Goal: Information Seeking & Learning: Find specific fact

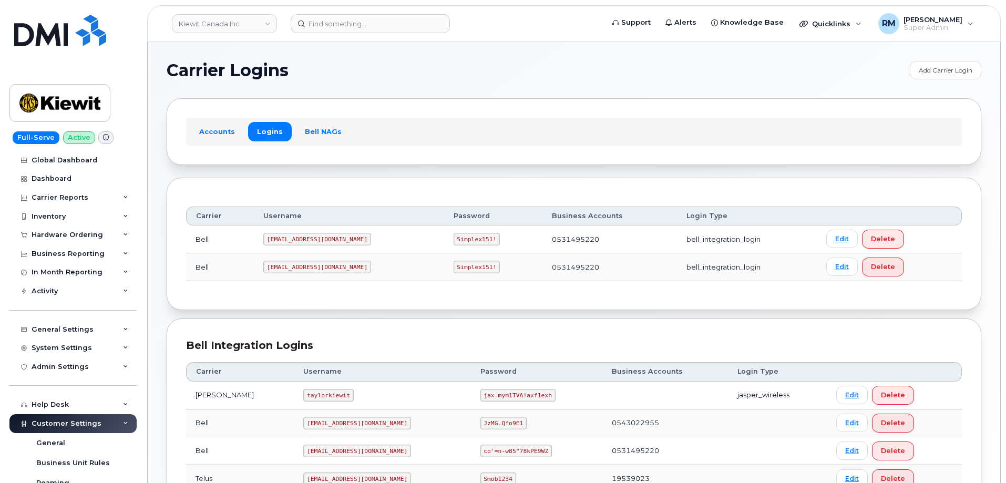
scroll to position [53, 0]
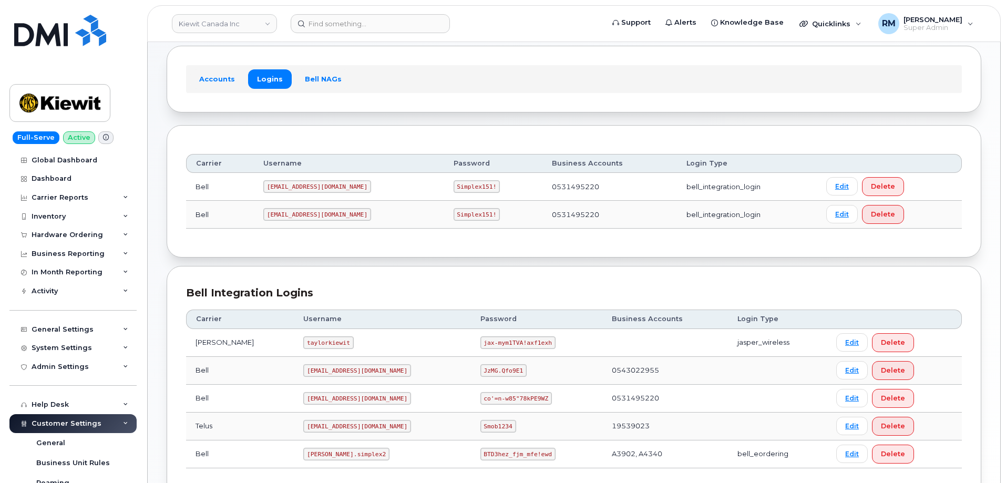
drag, startPoint x: 972, startPoint y: 85, endPoint x: 904, endPoint y: 35, distance: 83.5
click at [972, 85] on div "Accounts Logins Bell NAGs" at bounding box center [574, 79] width 815 height 66
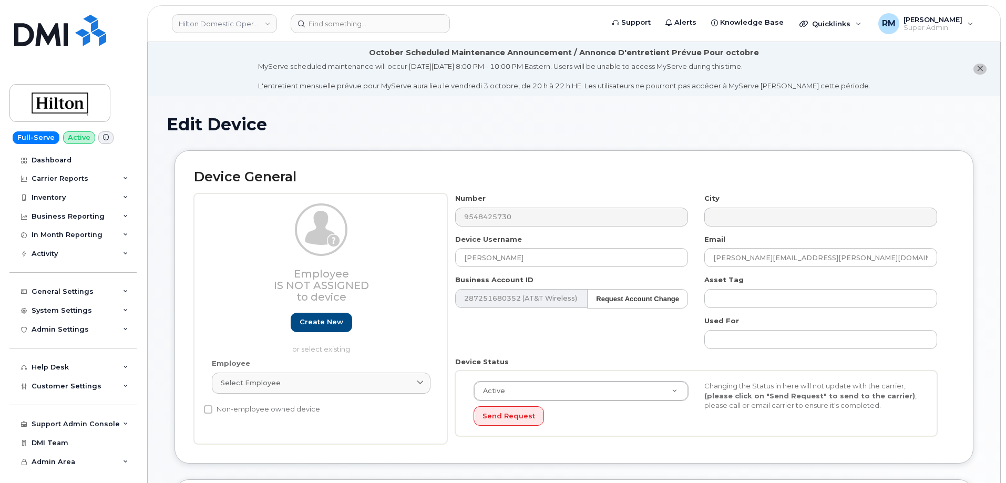
select select "34080331"
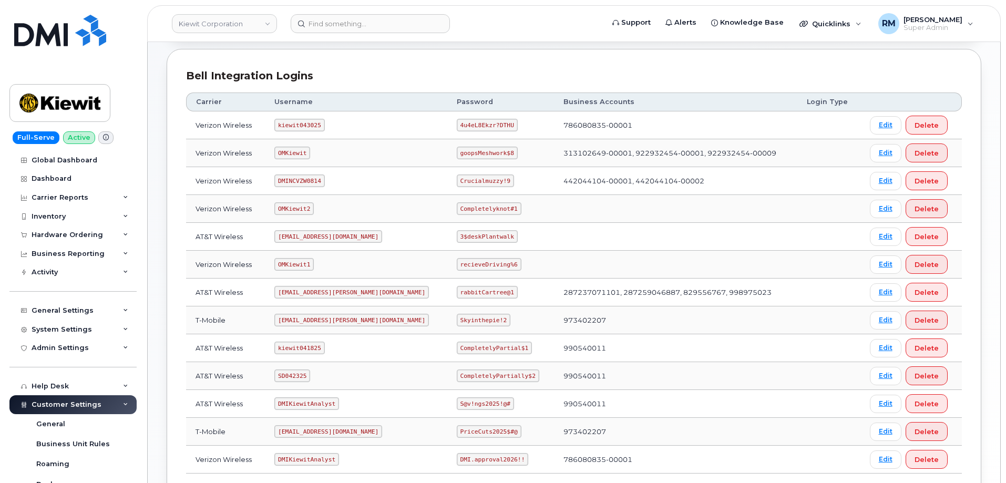
scroll to position [158, 0]
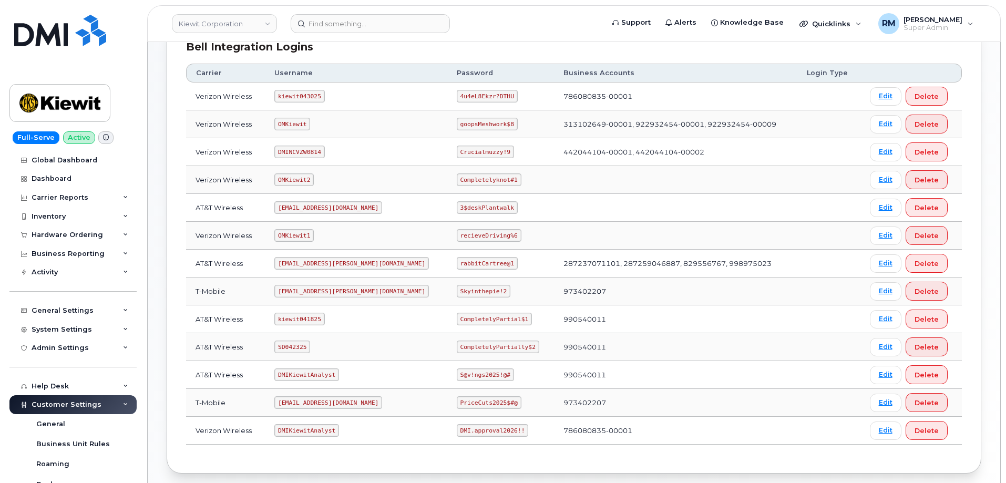
click at [301, 345] on code "SD042325" at bounding box center [292, 347] width 36 height 13
copy code "SD042325"
drag, startPoint x: 426, startPoint y: 348, endPoint x: 500, endPoint y: 348, distance: 73.6
click at [500, 348] on td "CompletelyPartially$2" at bounding box center [500, 347] width 107 height 28
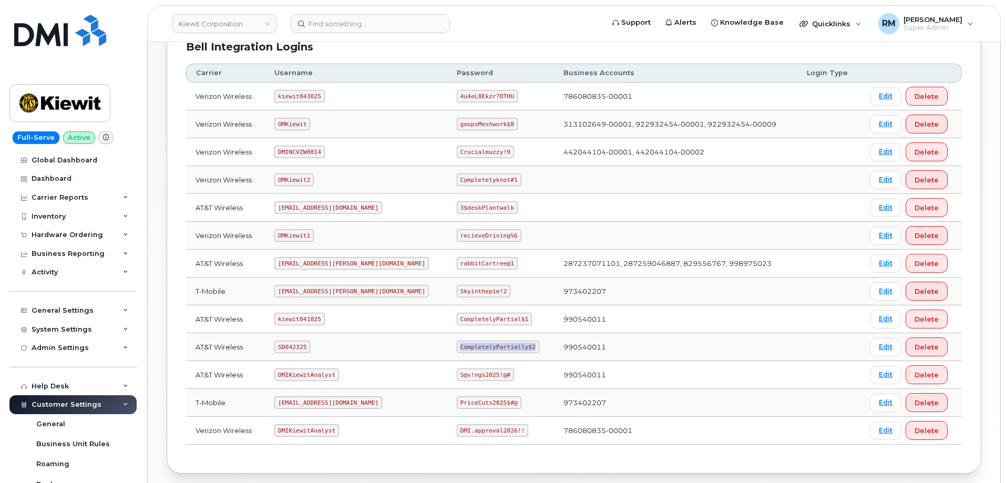
copy code "CompletelyPartially$2"
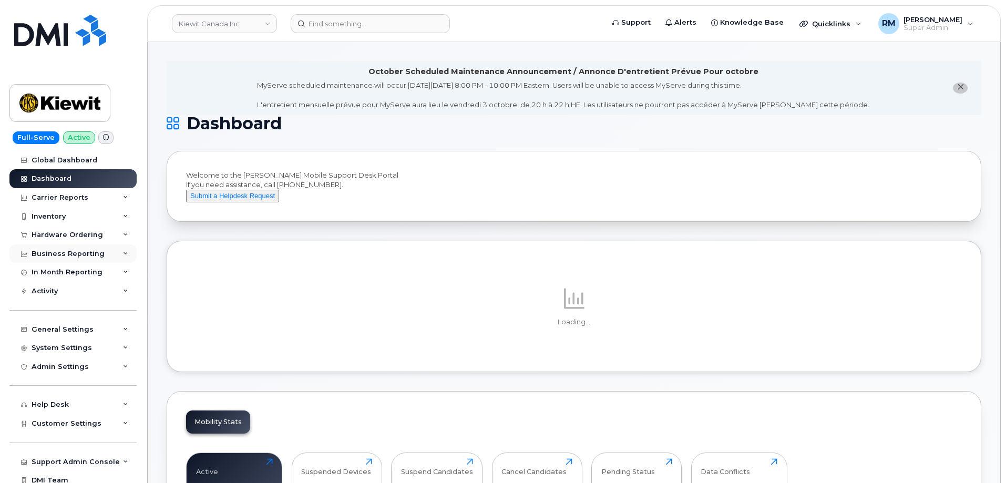
click at [66, 257] on div "Business Reporting" at bounding box center [68, 254] width 73 height 8
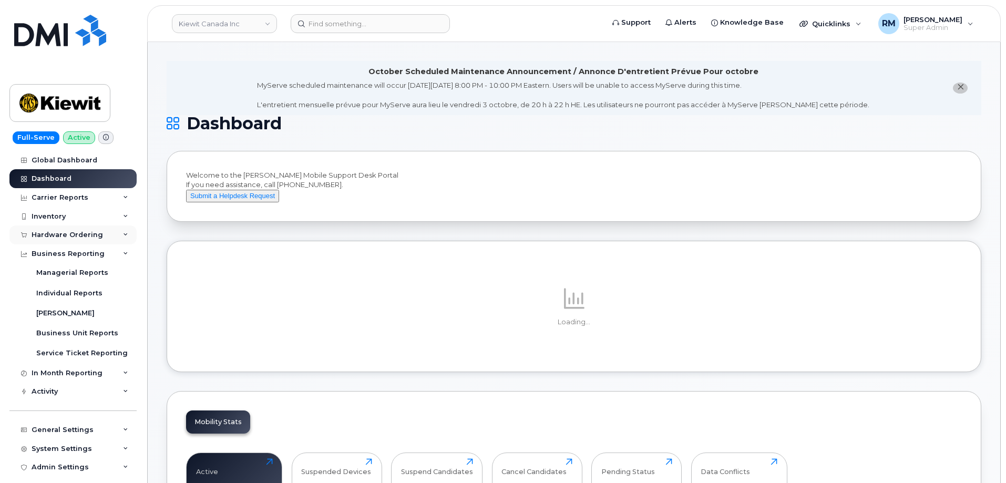
drag, startPoint x: 66, startPoint y: 255, endPoint x: 62, endPoint y: 235, distance: 21.0
click at [66, 255] on div "Business Reporting" at bounding box center [68, 254] width 73 height 8
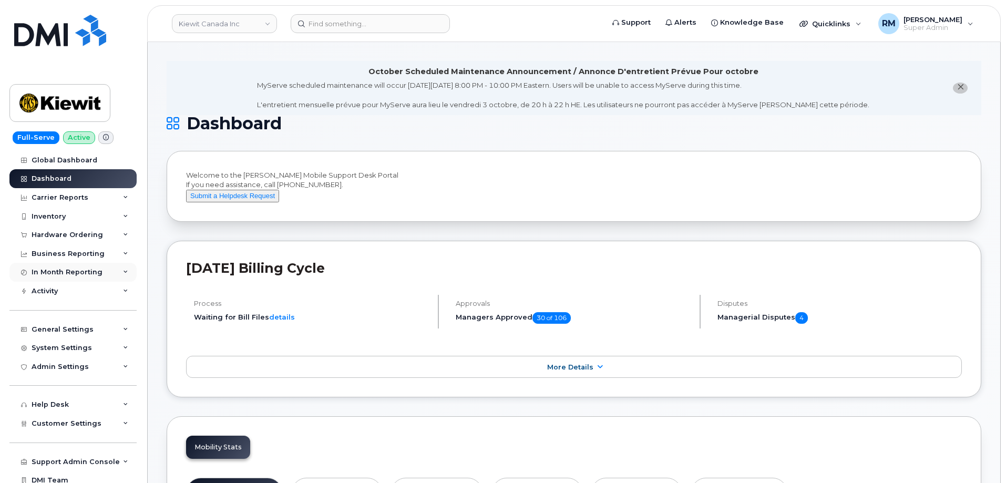
click at [74, 271] on div "In Month Reporting" at bounding box center [67, 272] width 71 height 8
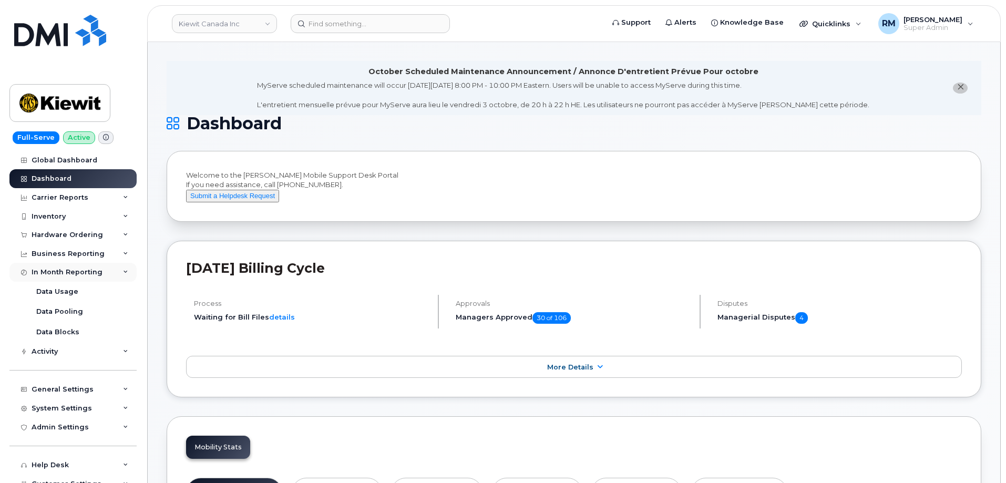
click at [74, 271] on div "In Month Reporting" at bounding box center [67, 272] width 71 height 8
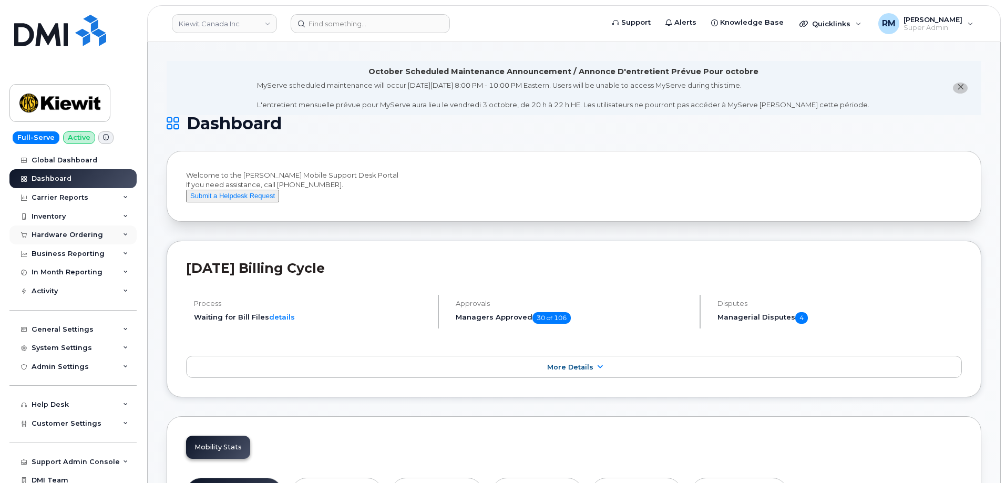
click at [69, 236] on div "Hardware Ordering" at bounding box center [68, 235] width 72 height 8
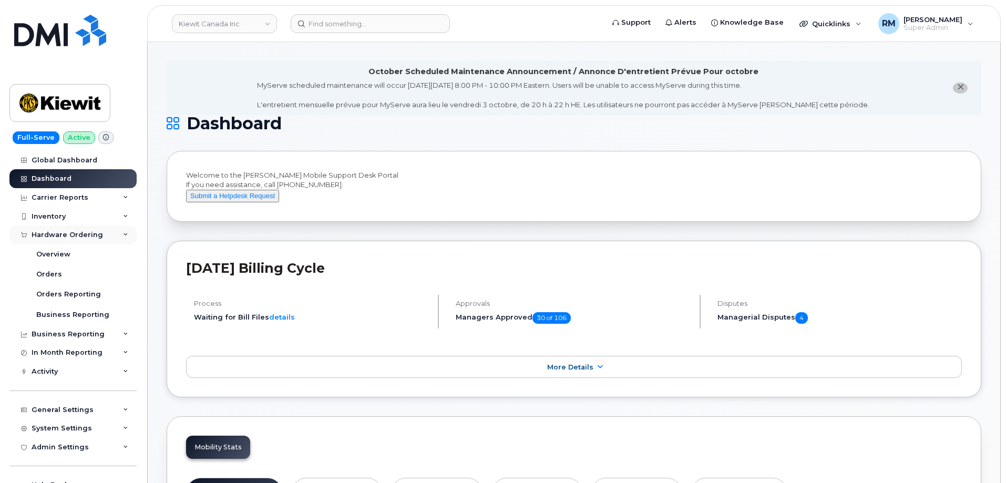
click at [69, 236] on div "Hardware Ordering" at bounding box center [68, 235] width 72 height 8
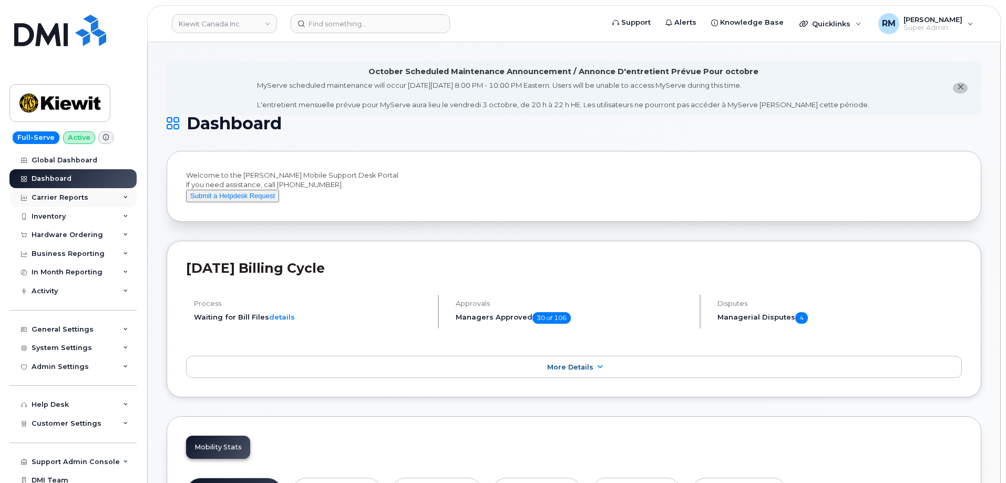
click at [65, 197] on div "Carrier Reports" at bounding box center [60, 197] width 57 height 8
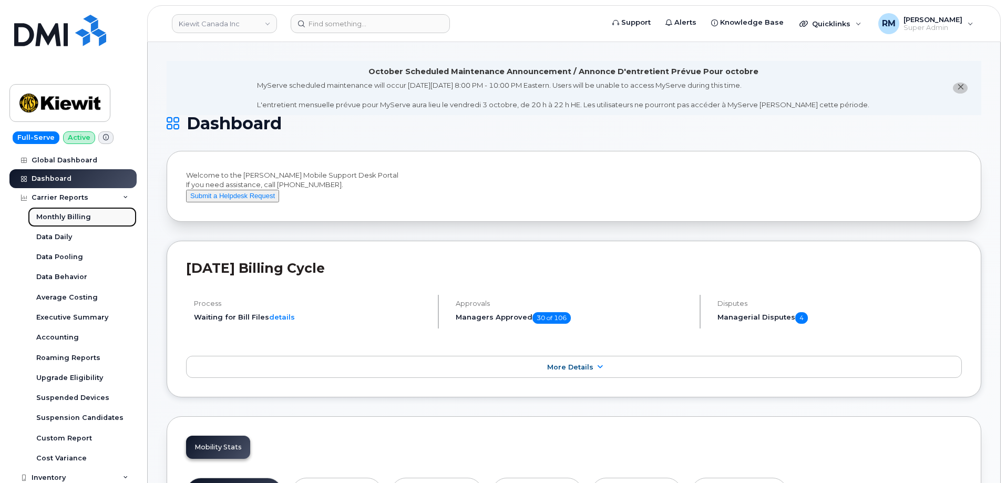
click at [62, 219] on div "Monthly Billing" at bounding box center [63, 216] width 55 height 9
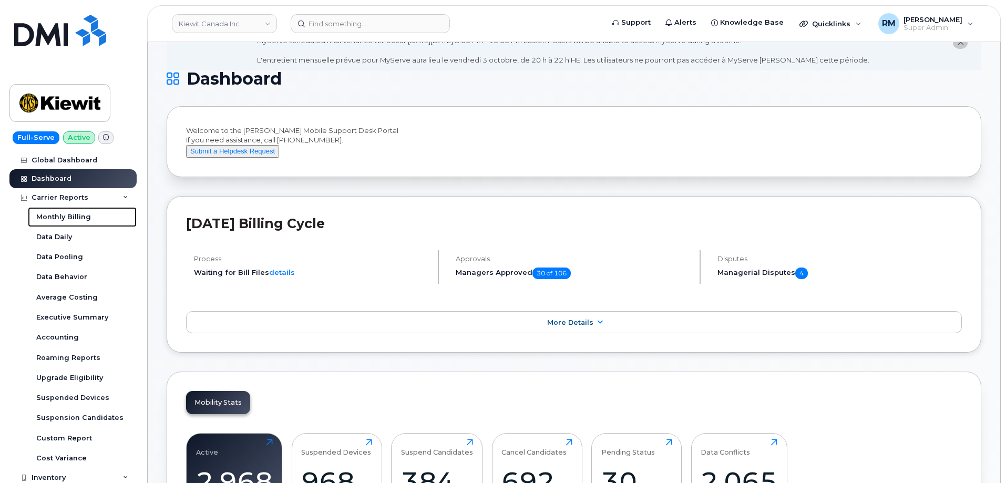
scroll to position [105, 0]
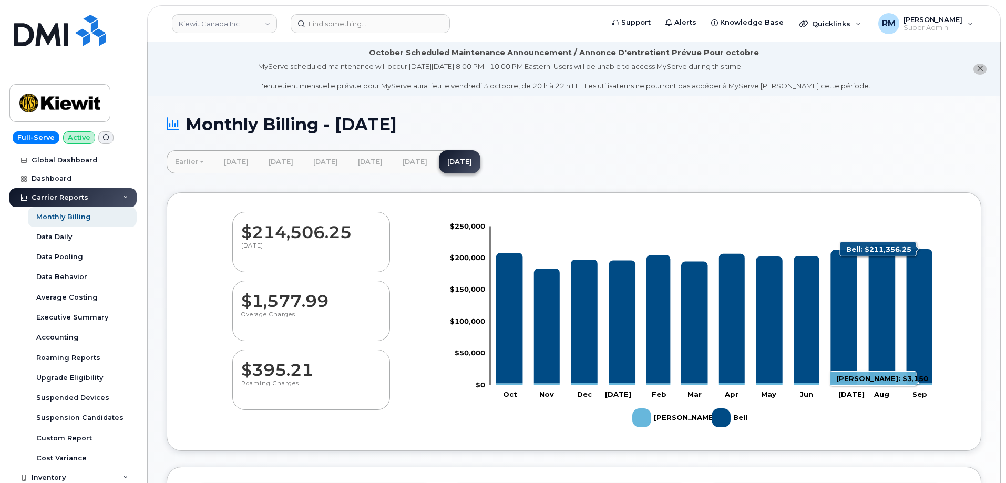
click at [918, 345] on icon "Bell" at bounding box center [920, 316] width 26 height 134
click at [835, 157] on div "Earlier March 2025 February 2025 January 2025 December 2024 November 2024 Octob…" at bounding box center [574, 161] width 815 height 23
click at [436, 158] on link "August 2025" at bounding box center [415, 161] width 42 height 23
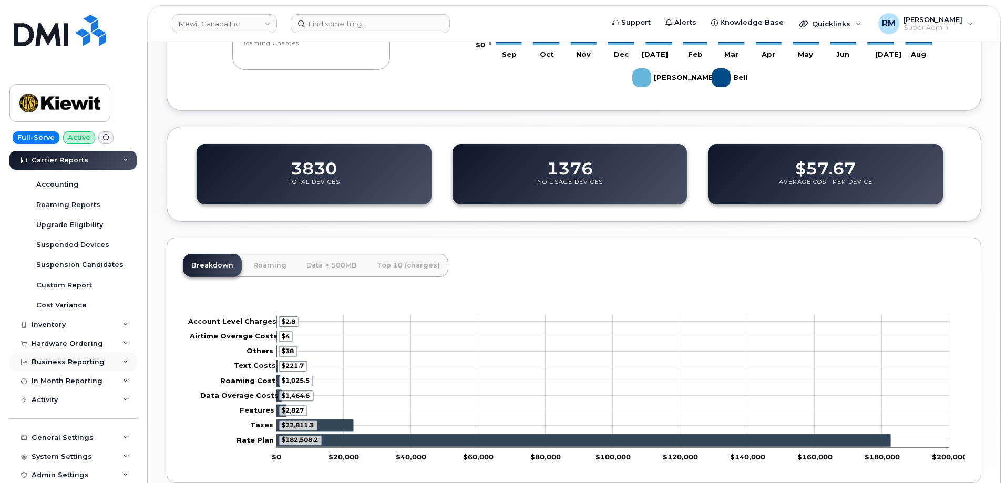
scroll to position [158, 0]
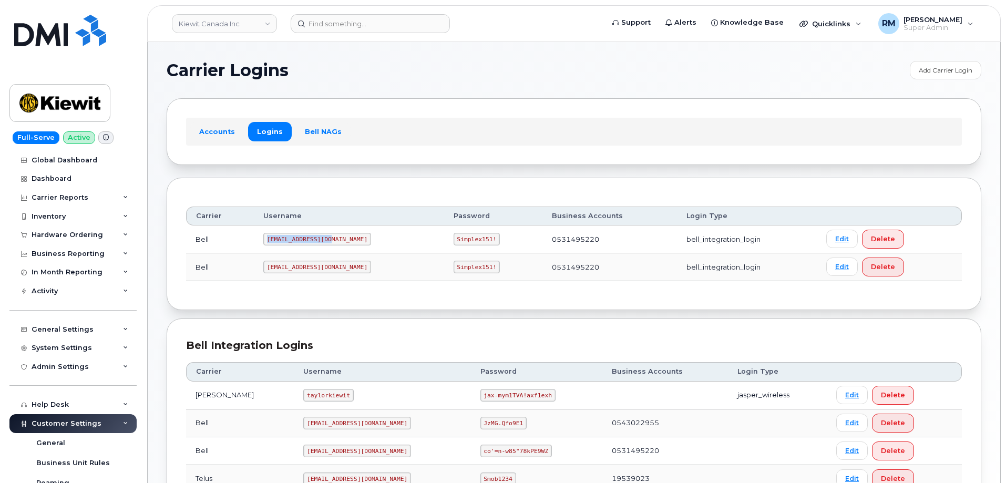
drag, startPoint x: 359, startPoint y: 236, endPoint x: 372, endPoint y: 235, distance: 12.7
click at [372, 235] on td "[EMAIL_ADDRESS][DOMAIN_NAME]" at bounding box center [349, 240] width 190 height 28
copy code "[EMAIL_ADDRESS][DOMAIN_NAME]"
click at [454, 240] on code "Simplex151!" at bounding box center [477, 239] width 47 height 13
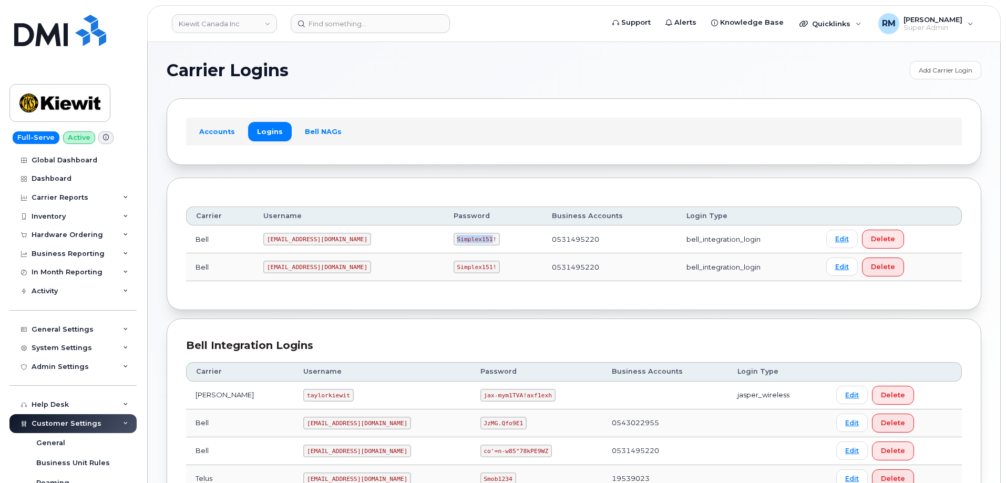
copy code "Simplex151"
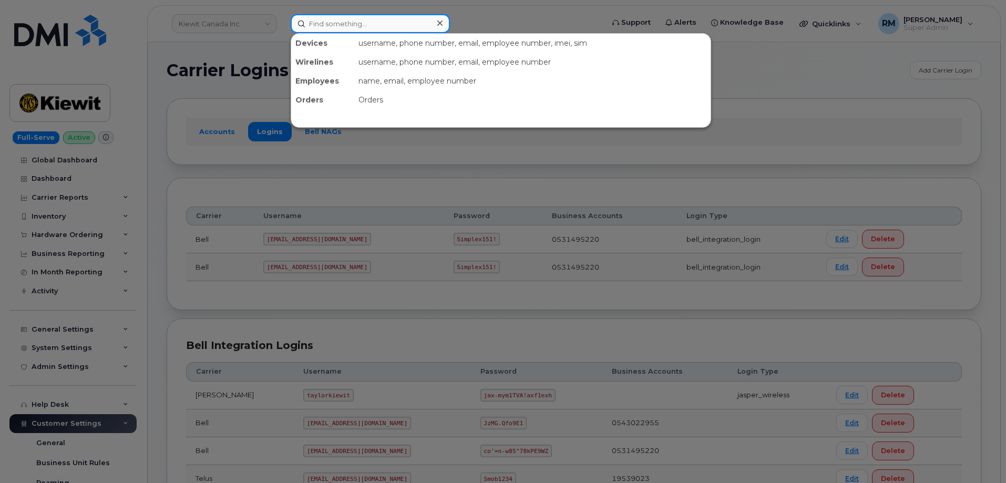
click at [321, 25] on input at bounding box center [370, 23] width 159 height 19
paste input "365-292-6124"
type input "365-292-6124"
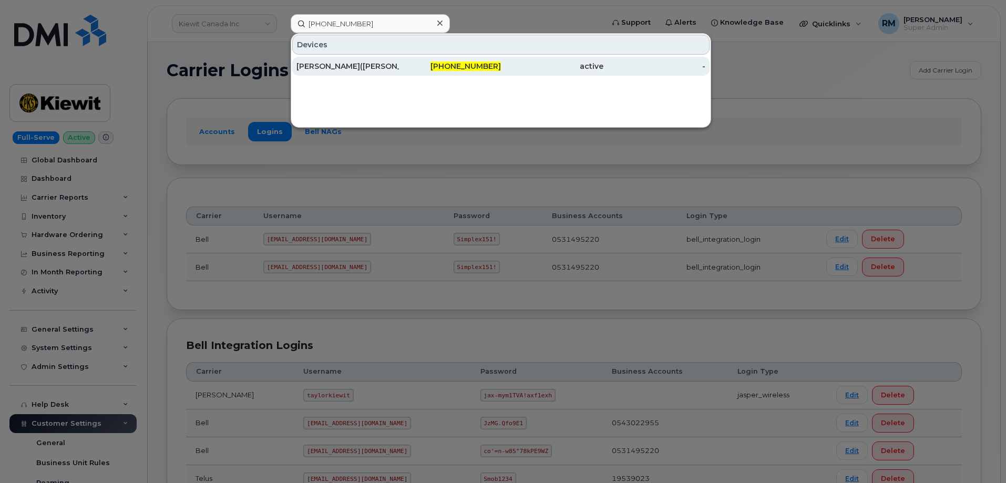
click at [335, 63] on div "[PERSON_NAME]([PERSON_NAME])[PERSON_NAME]" at bounding box center [348, 66] width 103 height 11
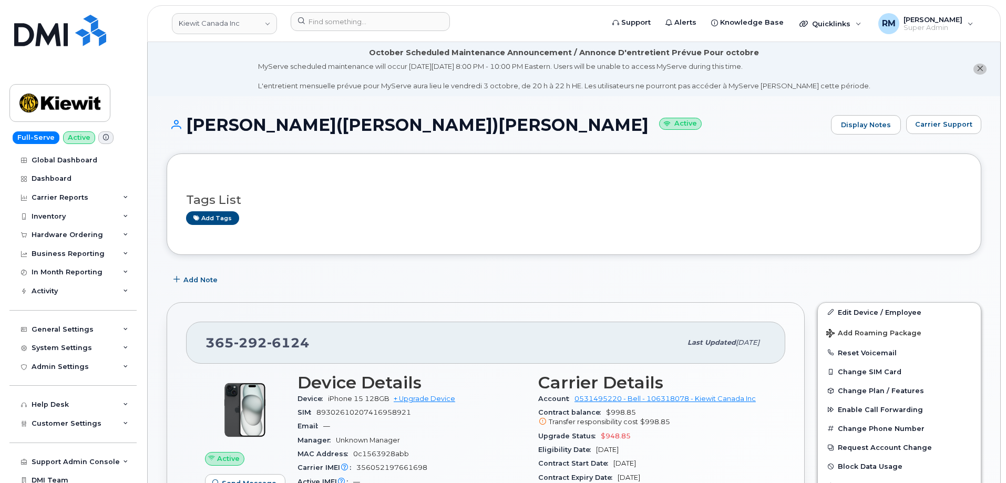
drag, startPoint x: 160, startPoint y: 453, endPoint x: 171, endPoint y: 427, distance: 27.5
click at [348, 21] on input at bounding box center [370, 21] width 159 height 19
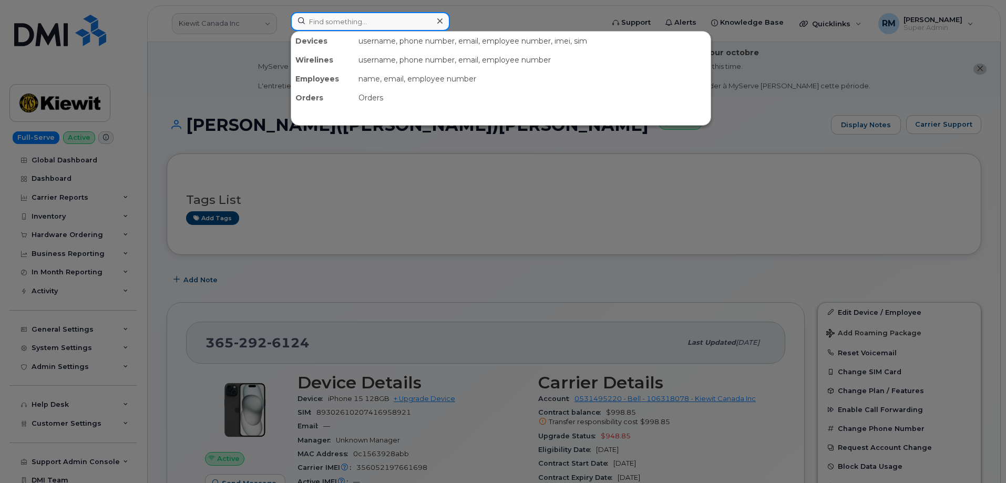
paste input "3322599887"
type input "3322599887"
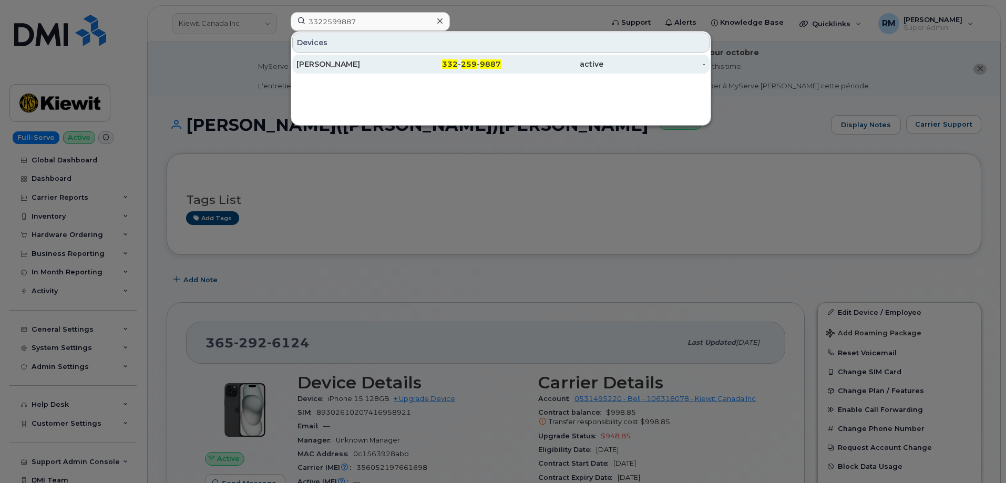
click at [343, 60] on div "BRIGIDA FEGER" at bounding box center [348, 64] width 103 height 11
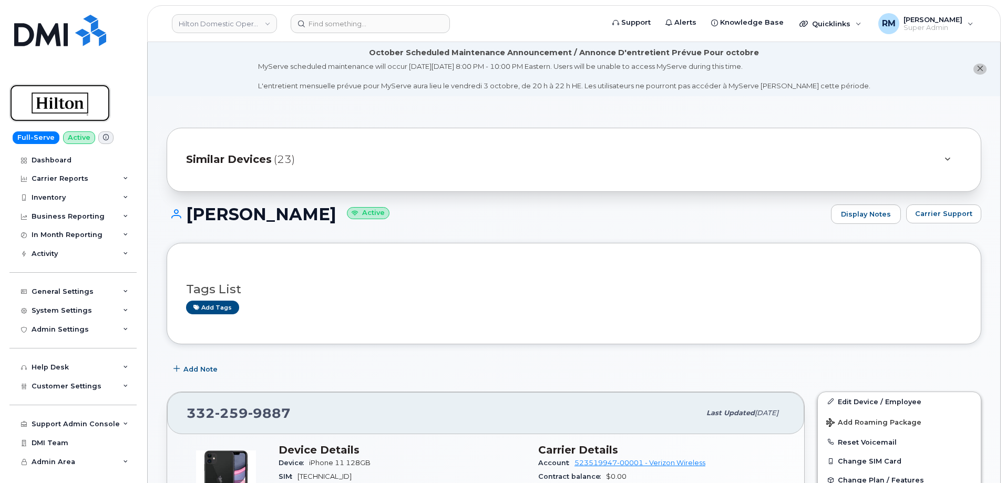
click at [46, 113] on img at bounding box center [59, 103] width 81 height 30
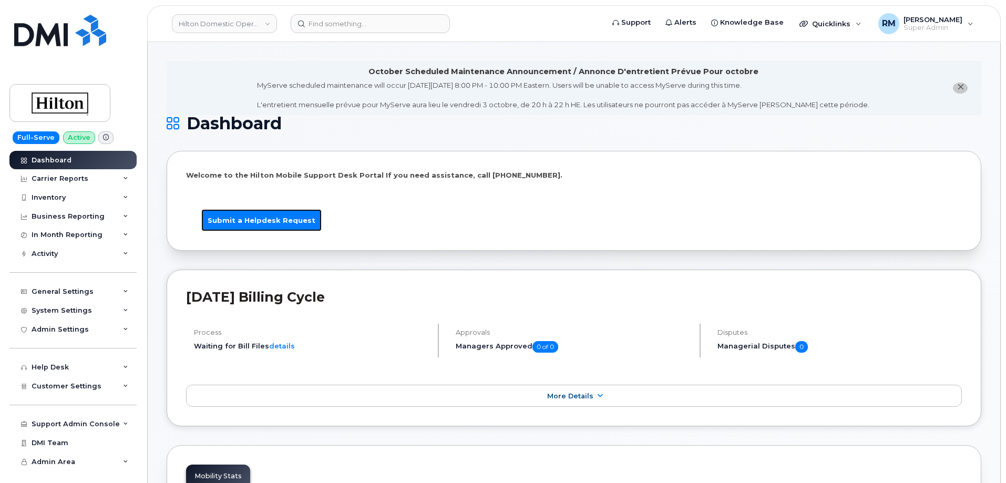
click at [252, 223] on link "Submit a Helpdesk Request" at bounding box center [261, 220] width 120 height 23
click at [285, 225] on link "Submit a Helpdesk Request" at bounding box center [261, 220] width 120 height 23
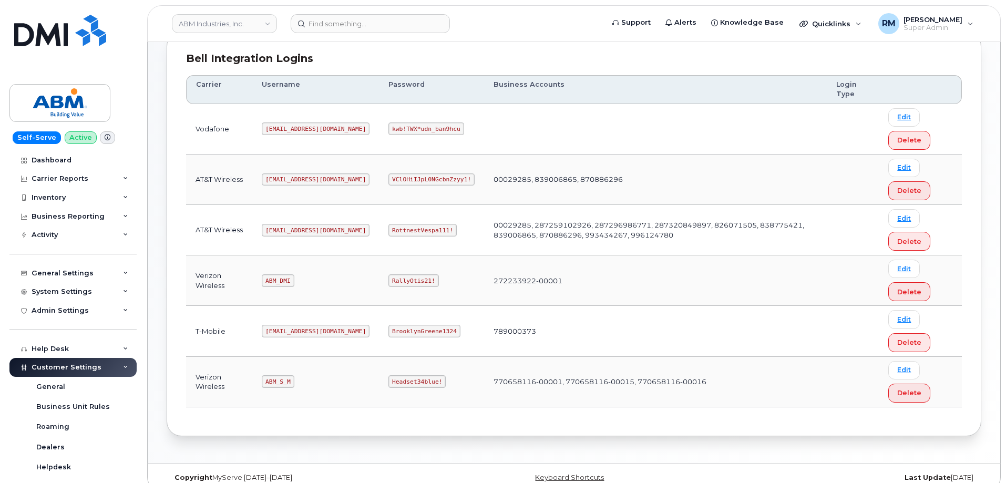
scroll to position [158, 0]
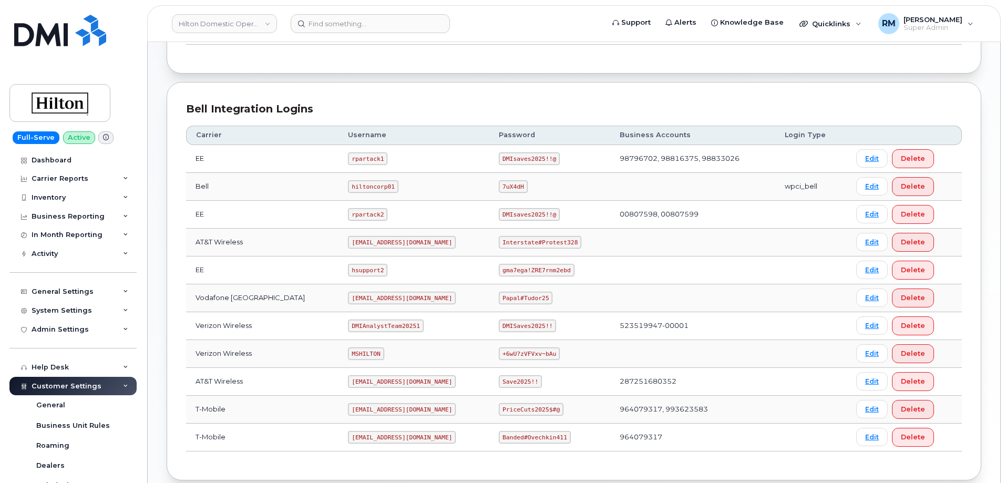
scroll to position [210, 0]
drag, startPoint x: 492, startPoint y: 241, endPoint x: 565, endPoint y: 237, distance: 73.2
click at [565, 237] on td "Interstate#Protest328" at bounding box center [550, 241] width 121 height 28
copy code "Interstate#Protest328"
click at [378, 18] on input at bounding box center [370, 23] width 159 height 19
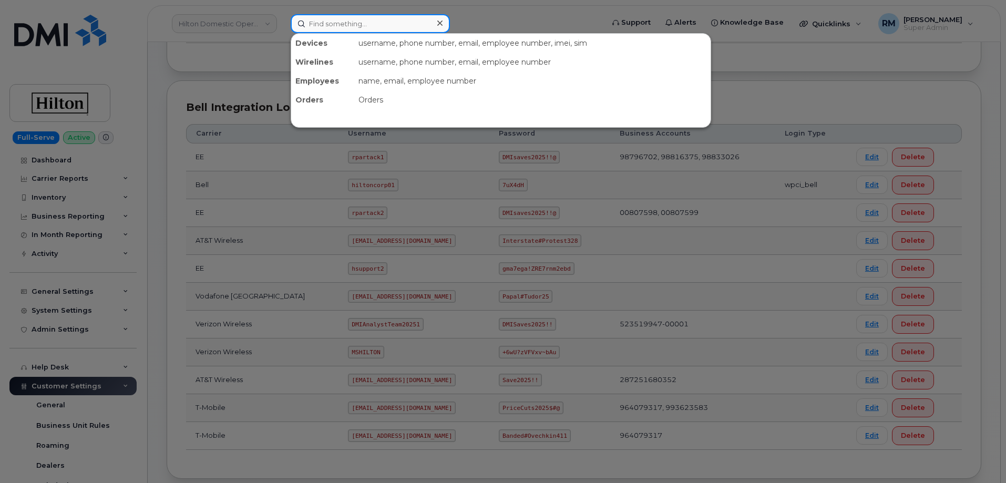
paste input "561-789-4866"
type input "561-789-4866"
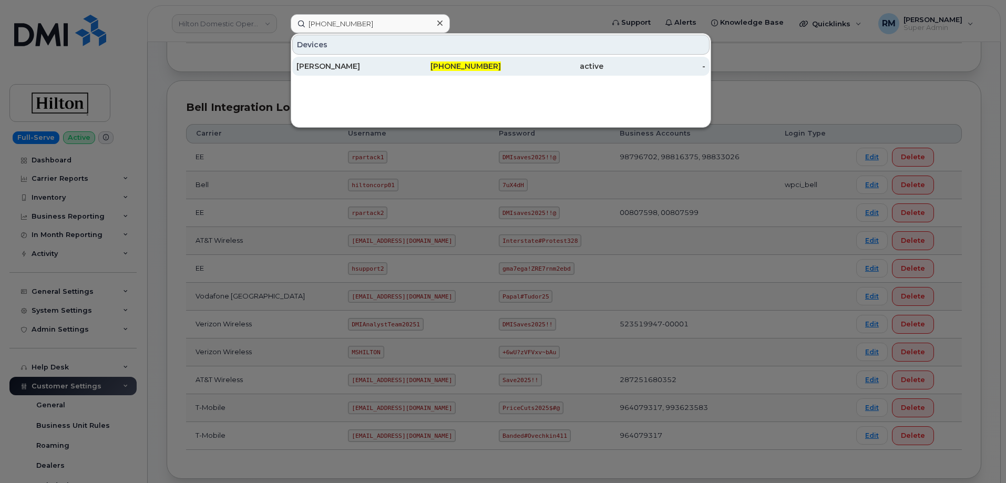
click at [361, 67] on div "[PERSON_NAME]" at bounding box center [348, 66] width 103 height 11
